Goal: Task Accomplishment & Management: Manage account settings

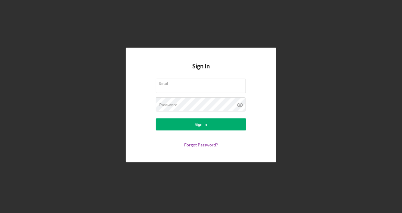
type input "[PERSON_NAME][EMAIL_ADDRESS][DOMAIN_NAME]"
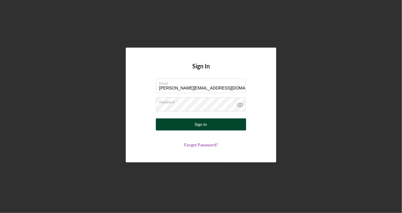
click at [202, 125] on div "Sign In" at bounding box center [201, 124] width 12 height 12
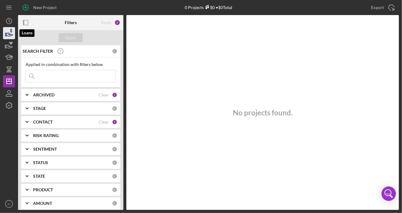
click at [9, 35] on icon "button" at bounding box center [9, 33] width 15 height 15
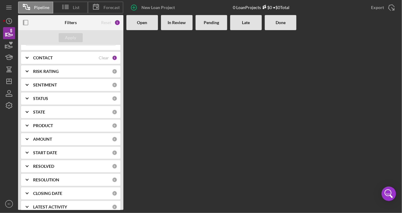
scroll to position [44, 0]
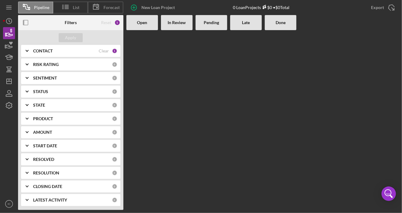
click at [77, 132] on div "AMOUNT" at bounding box center [72, 132] width 79 height 5
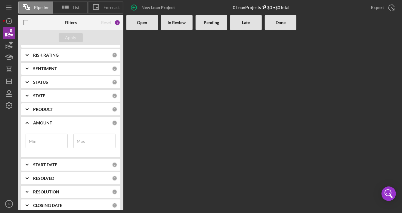
scroll to position [72, 0]
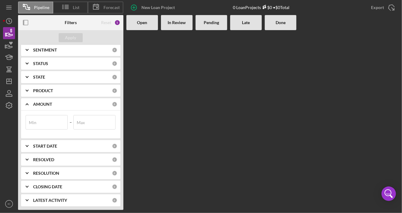
click at [82, 157] on div "RESOLVED" at bounding box center [72, 159] width 79 height 5
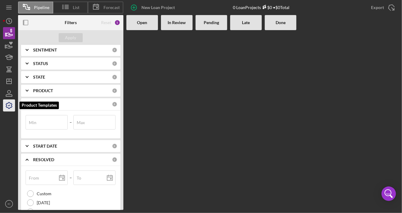
click at [9, 104] on icon "button" at bounding box center [9, 105] width 15 height 15
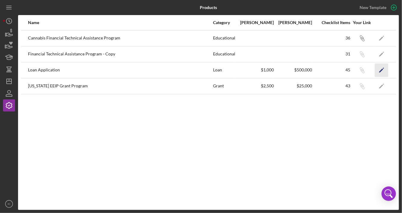
click at [381, 69] on icon "Icon/Edit" at bounding box center [382, 70] width 14 height 14
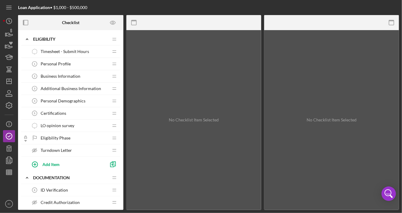
click at [76, 89] on span "Additional Business Information" at bounding box center [71, 88] width 61 height 5
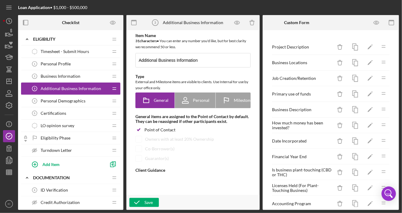
type textarea "<div> <p data-start="80" data-end="172"><strong data-start="80" data-end="172">…"
type textarea "<div>Thank you for completing this stage.&nbsp;</div>"
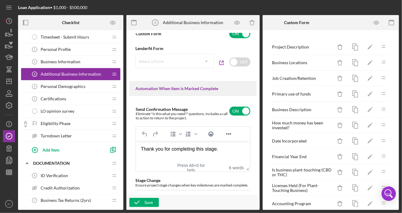
scroll to position [60, 0]
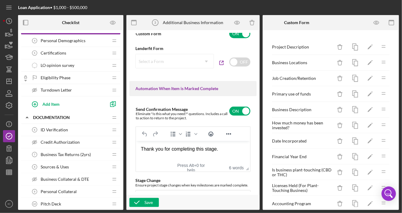
click at [73, 131] on div "ID Verification 6 ID Verification" at bounding box center [69, 130] width 80 height 12
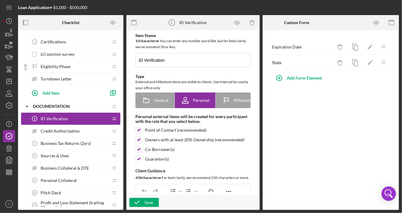
scroll to position [120, 0]
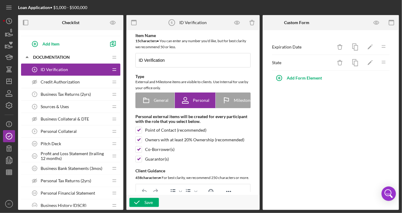
click at [75, 143] on div "Pitch Deck 10 Pitch Deck" at bounding box center [69, 144] width 80 height 12
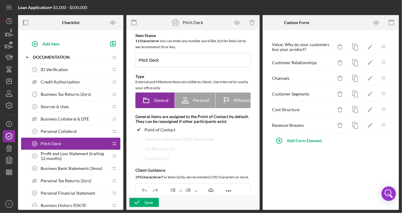
click at [75, 191] on span "Personal Financial Statement" at bounding box center [68, 193] width 54 height 5
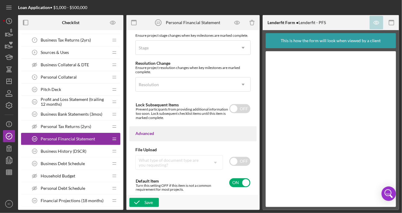
scroll to position [210, 0]
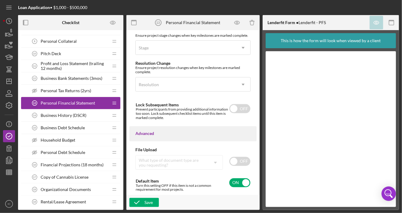
click at [73, 162] on span "Financial Projections (18 months)" at bounding box center [72, 164] width 63 height 5
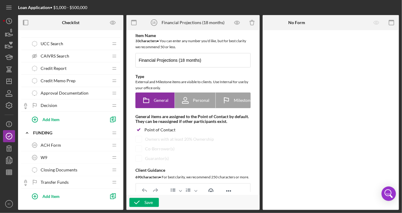
scroll to position [482, 0]
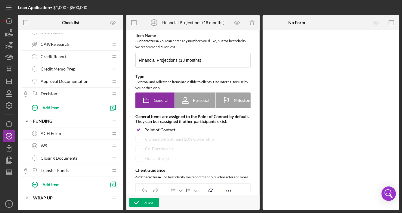
click at [67, 128] on div "ACH Form 20 ACH Form" at bounding box center [69, 133] width 80 height 12
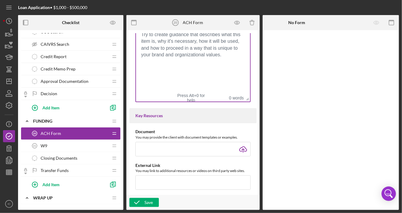
scroll to position [181, 0]
